Goal: Check status: Check status

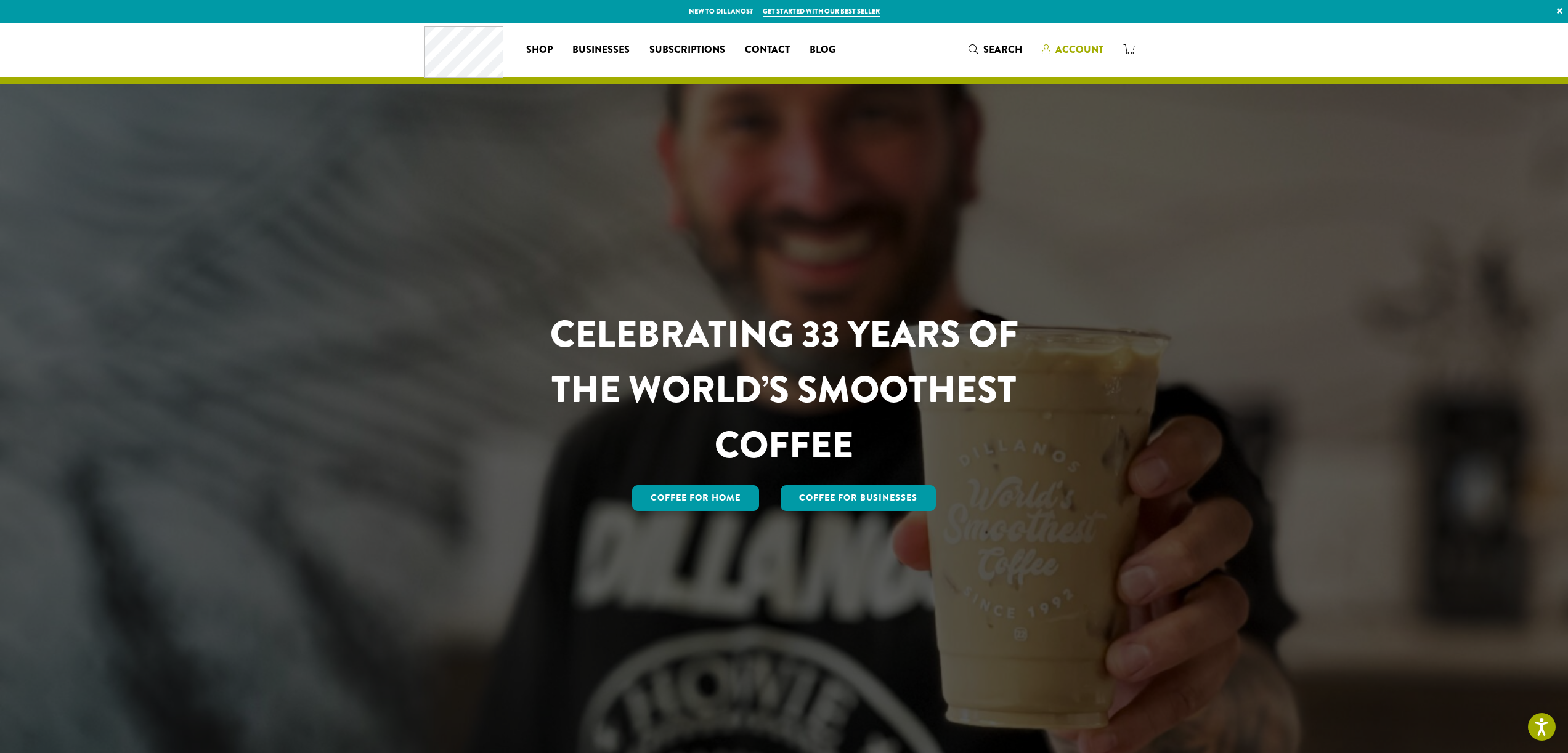
click at [1076, 49] on span "Account" at bounding box center [1079, 49] width 48 height 14
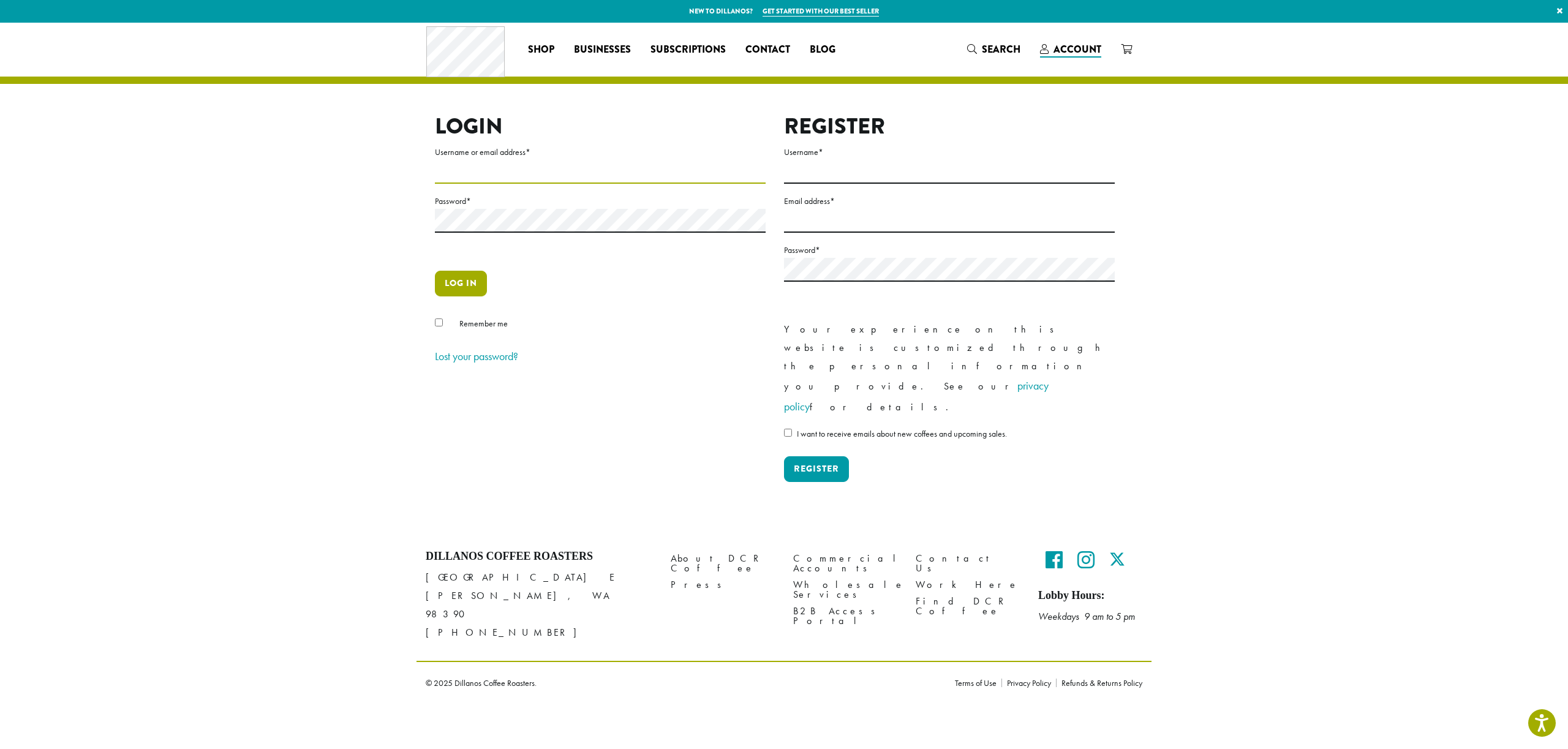
type input "**********"
click at [474, 282] on button "Log in" at bounding box center [460, 284] width 52 height 26
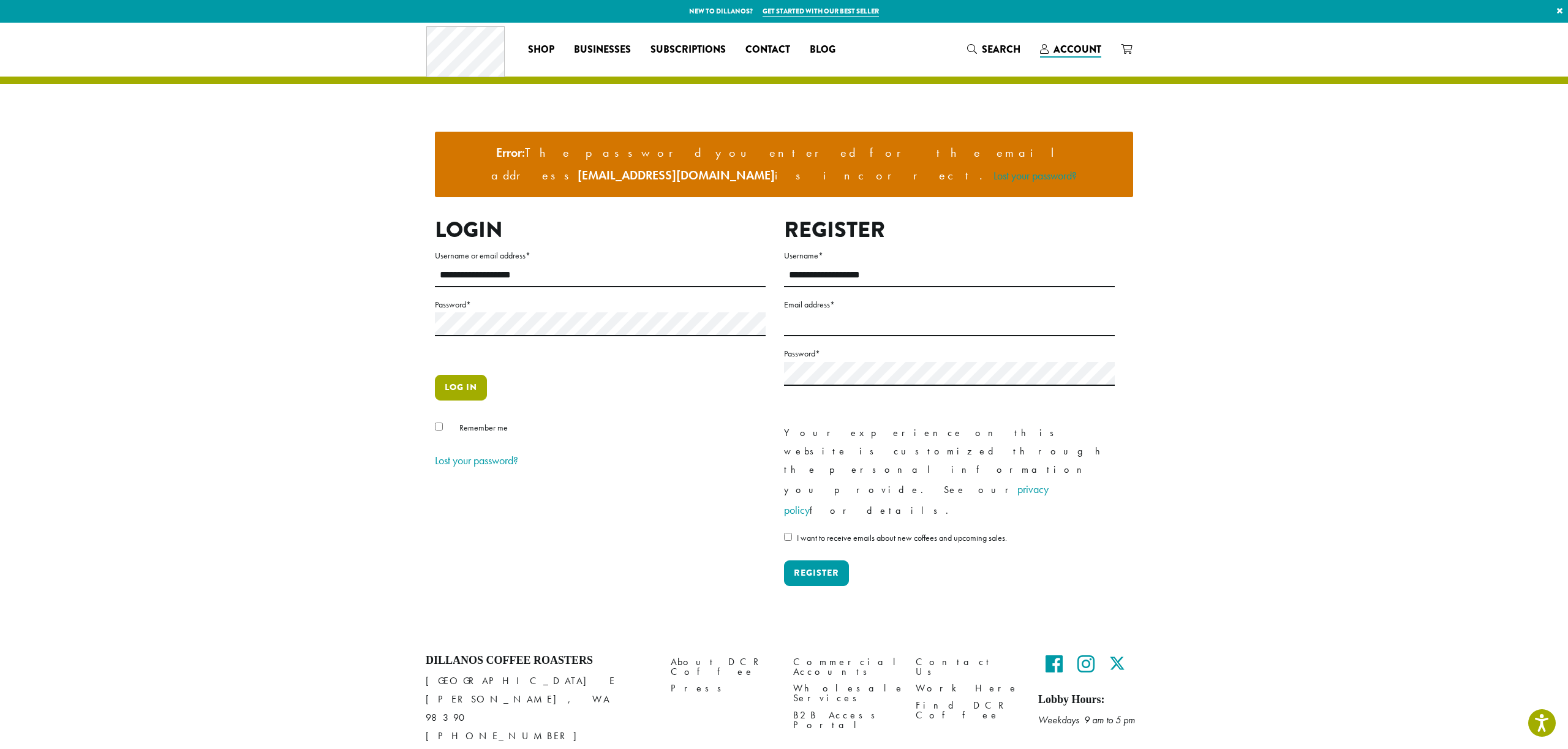
click at [456, 375] on button "Log in" at bounding box center [460, 388] width 52 height 26
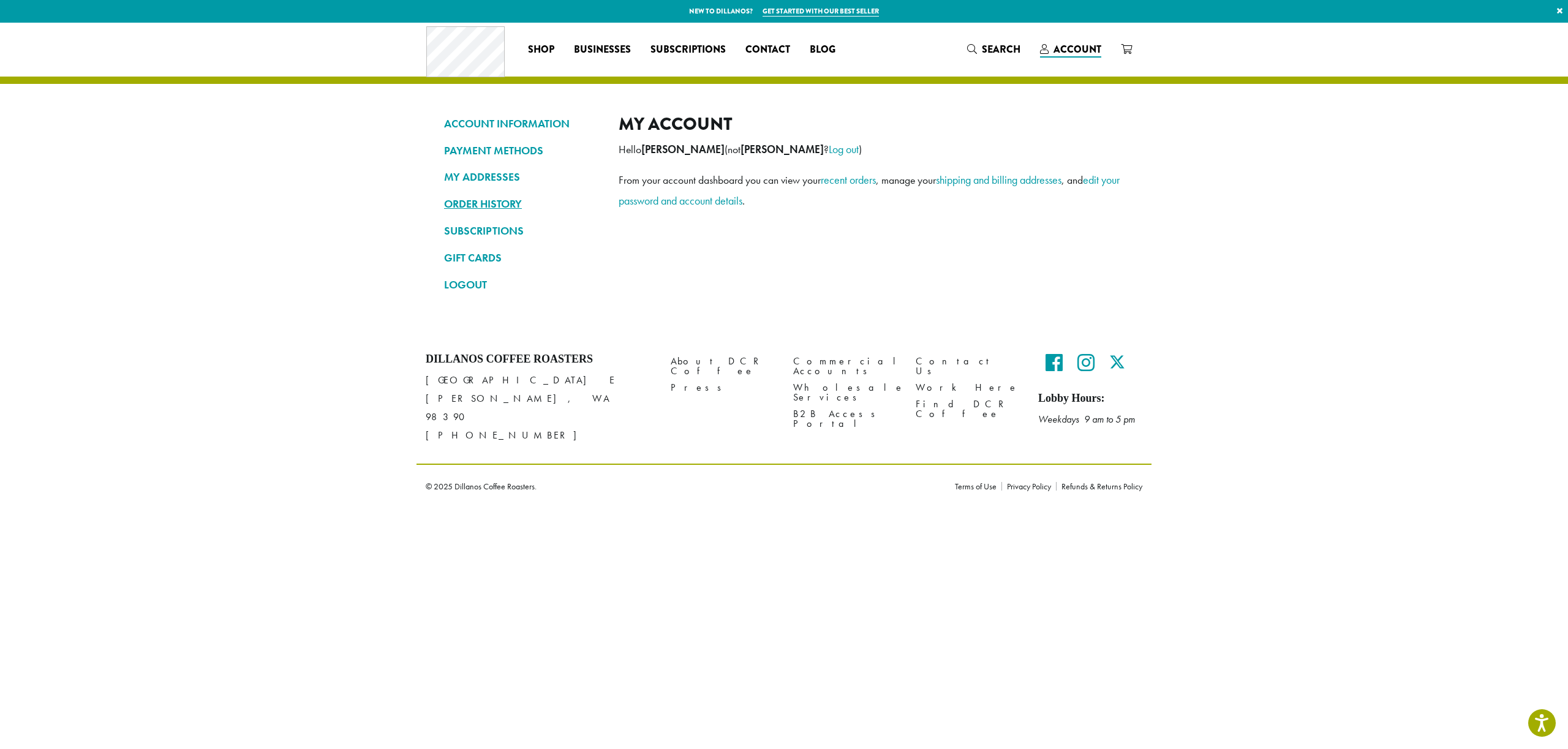
click at [486, 201] on link "ORDER HISTORY" at bounding box center [522, 203] width 156 height 21
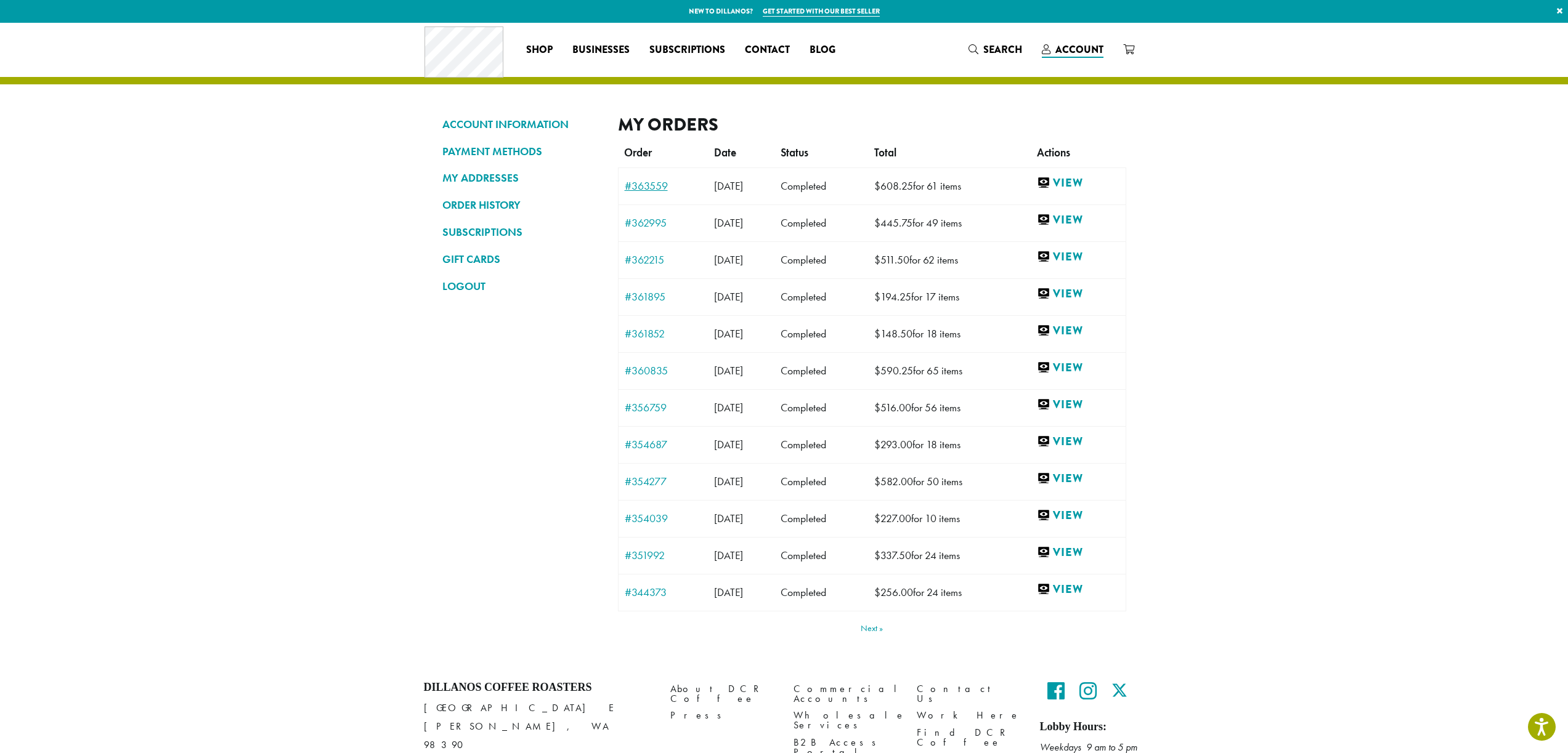
click at [653, 186] on link "#363559" at bounding box center [663, 186] width 78 height 11
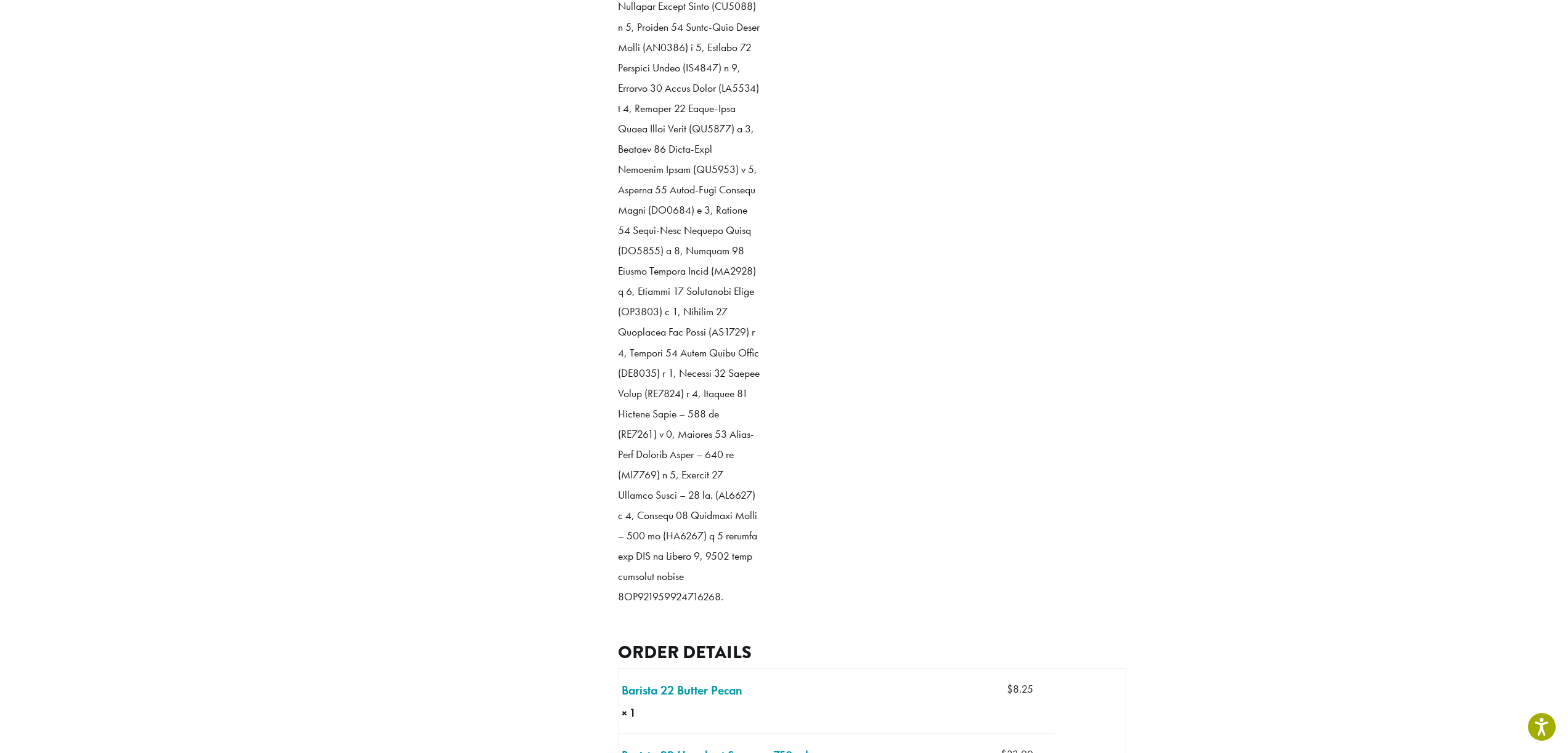
scroll to position [554, 0]
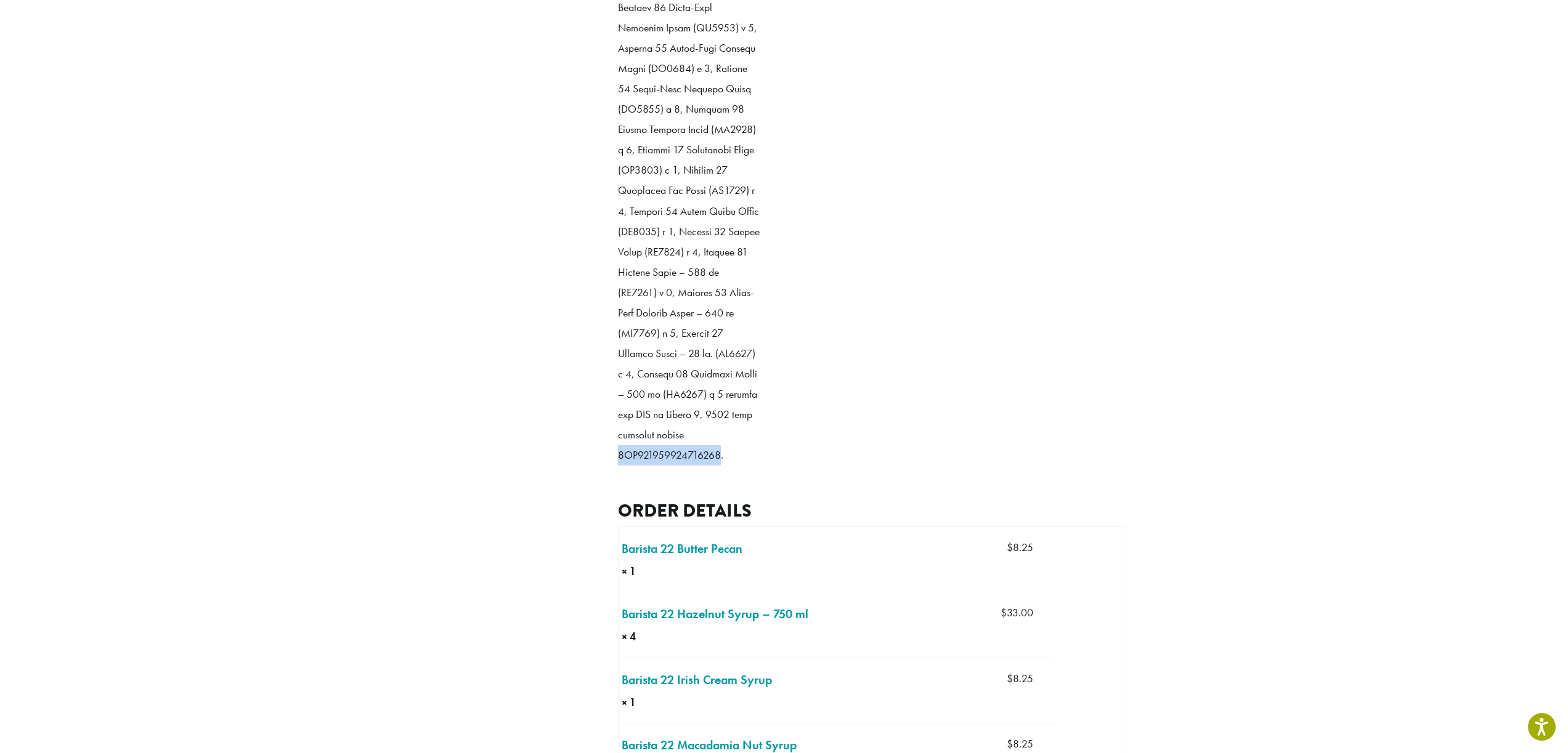
drag, startPoint x: 653, startPoint y: 433, endPoint x: 754, endPoint y: 441, distance: 101.3
click at [754, 441] on p at bounding box center [689, 69] width 142 height 794
copy p "1ZE580440391234514"
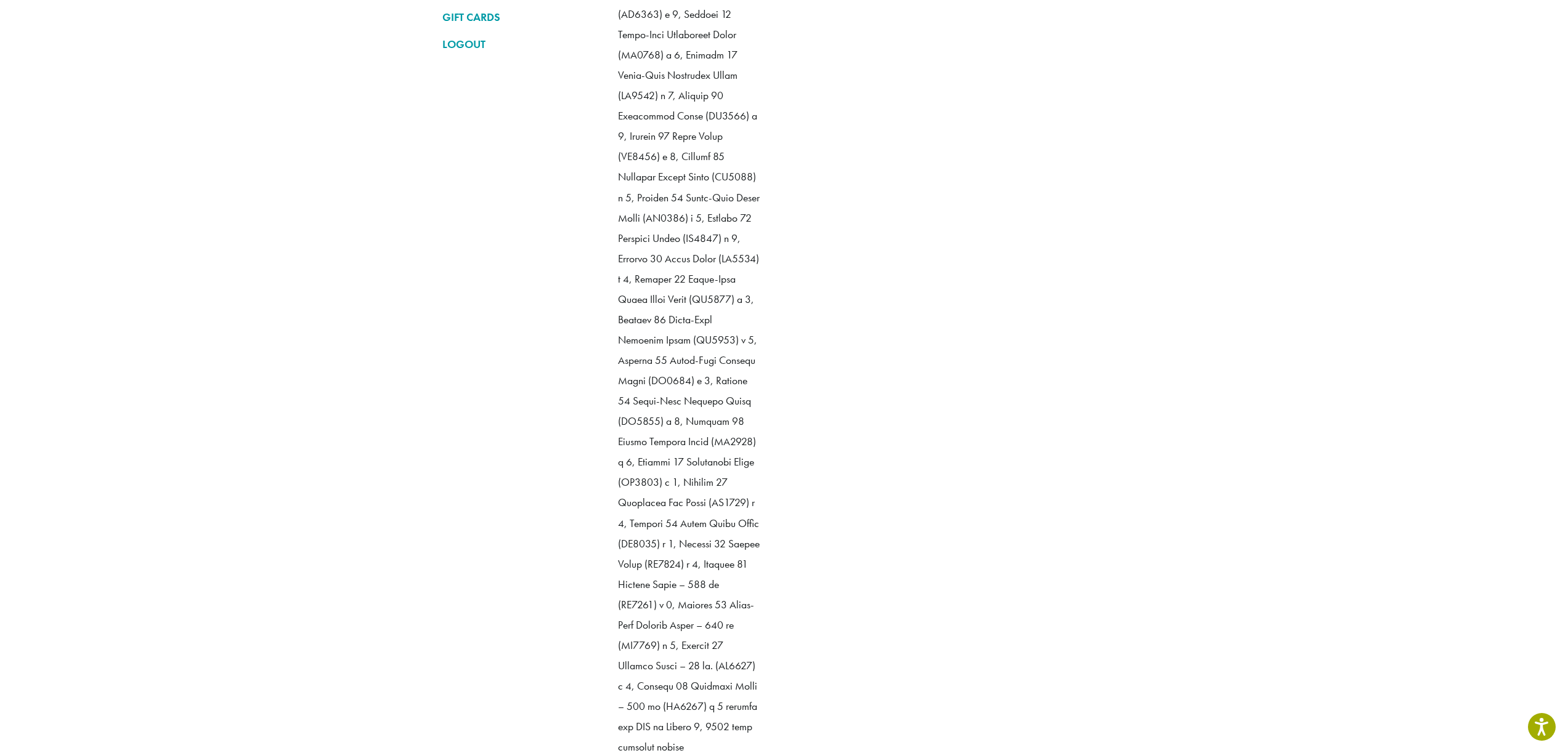
scroll to position [61, 0]
